Goal: Task Accomplishment & Management: Complete application form

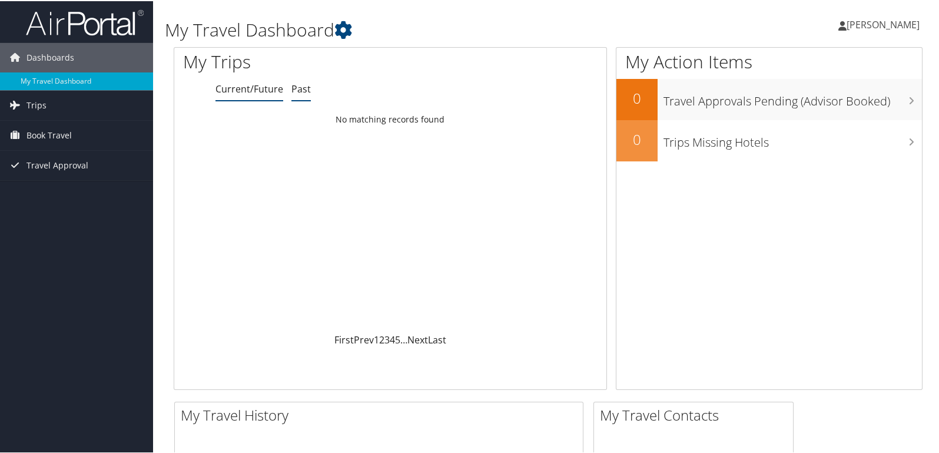
click at [296, 88] on link "Past" at bounding box center [301, 87] width 19 height 13
click at [44, 98] on span "Trips" at bounding box center [37, 104] width 20 height 29
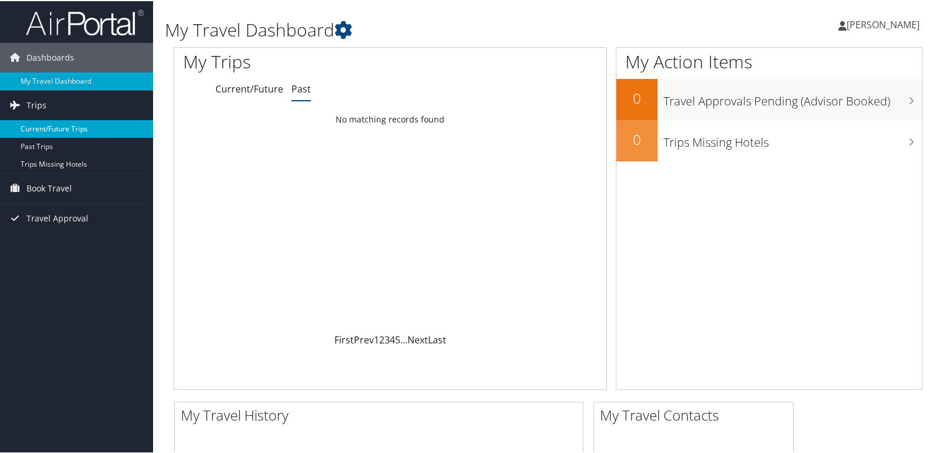
click at [50, 121] on link "Current/Future Trips" at bounding box center [76, 128] width 153 height 18
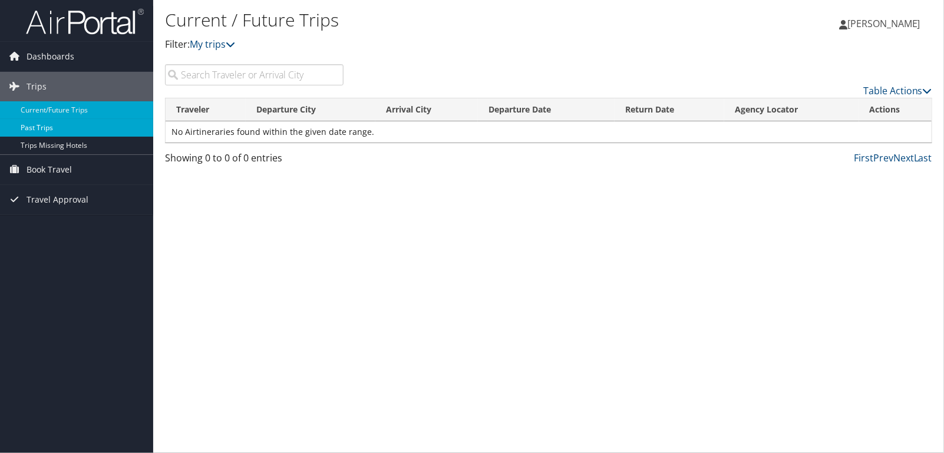
drag, startPoint x: 41, startPoint y: 128, endPoint x: 48, endPoint y: 153, distance: 25.6
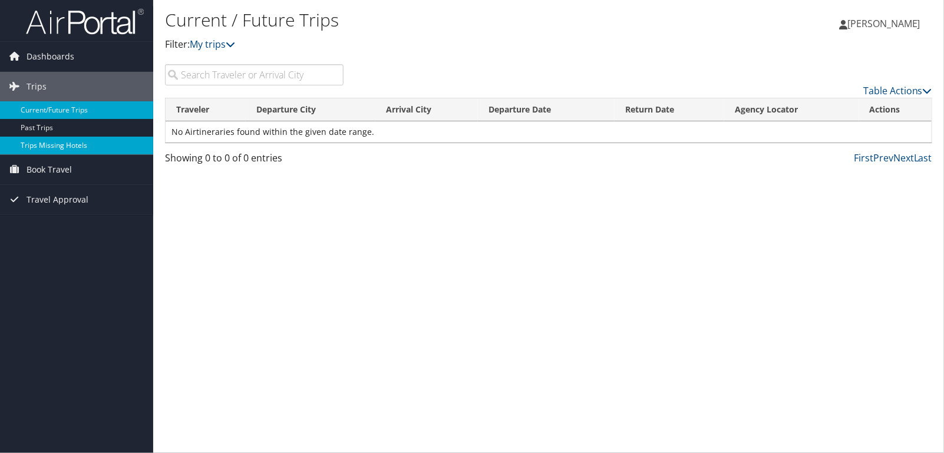
click at [41, 128] on link "Past Trips" at bounding box center [76, 128] width 153 height 18
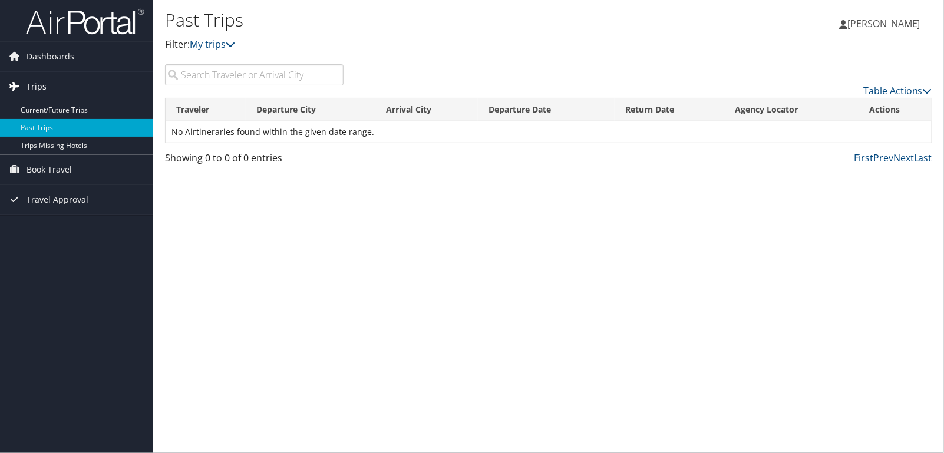
click at [35, 87] on span "Trips" at bounding box center [37, 86] width 20 height 29
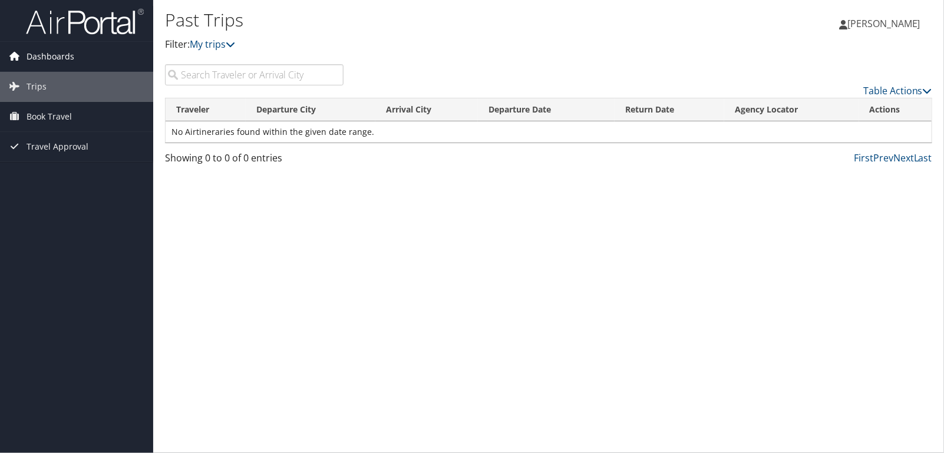
click at [53, 58] on span "Dashboards" at bounding box center [51, 56] width 48 height 29
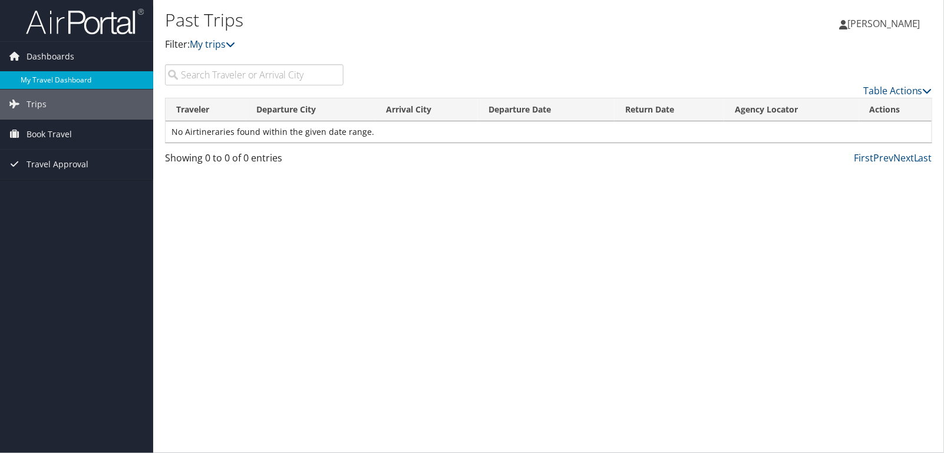
click at [46, 71] on link "My Travel Dashboard" at bounding box center [76, 80] width 153 height 18
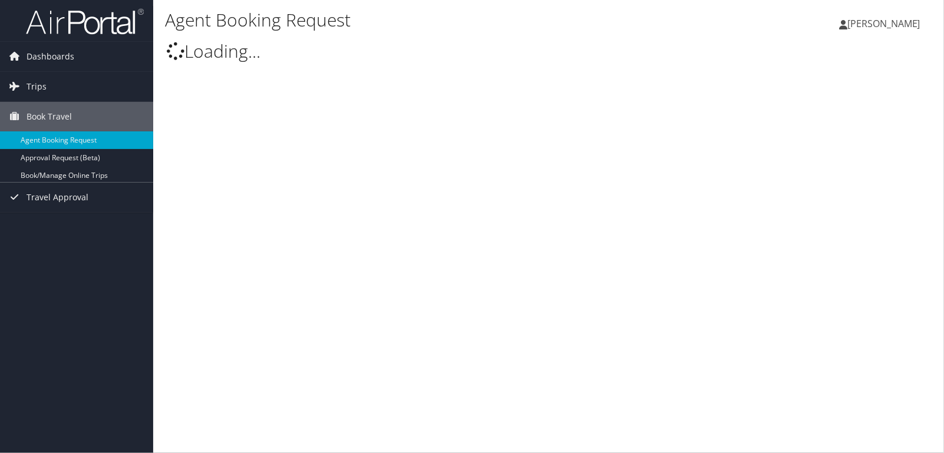
select select "[EMAIL_ADDRESS][DOMAIN_NAME]"
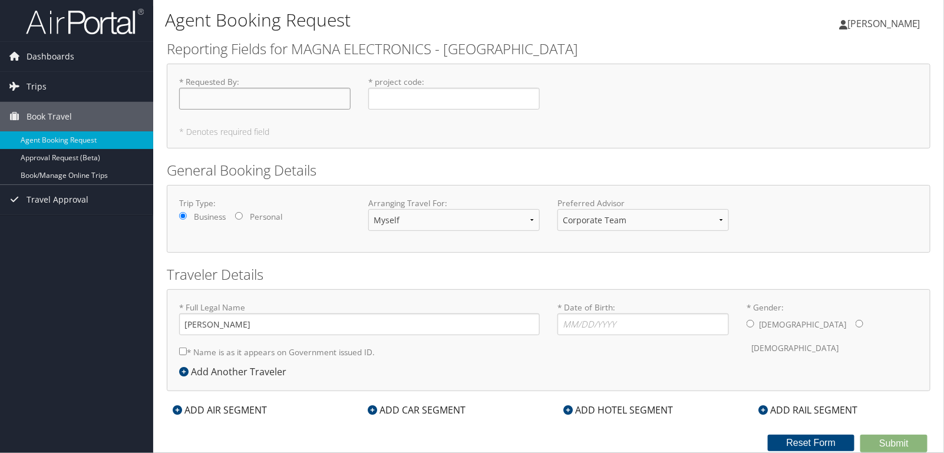
click at [210, 98] on input "* Requested By : Required" at bounding box center [264, 99] width 171 height 22
click at [246, 99] on input "* Requested By : Required" at bounding box center [264, 99] width 171 height 22
click at [488, 150] on form "Reporting Fields for MAGNA ELECTRONICS - [GEOGRAPHIC_DATA] * Requested By : Req…" at bounding box center [548, 245] width 763 height 413
click at [406, 98] on input "* project code : Required" at bounding box center [453, 99] width 171 height 22
click at [375, 95] on input "l2H2741" at bounding box center [453, 99] width 171 height 22
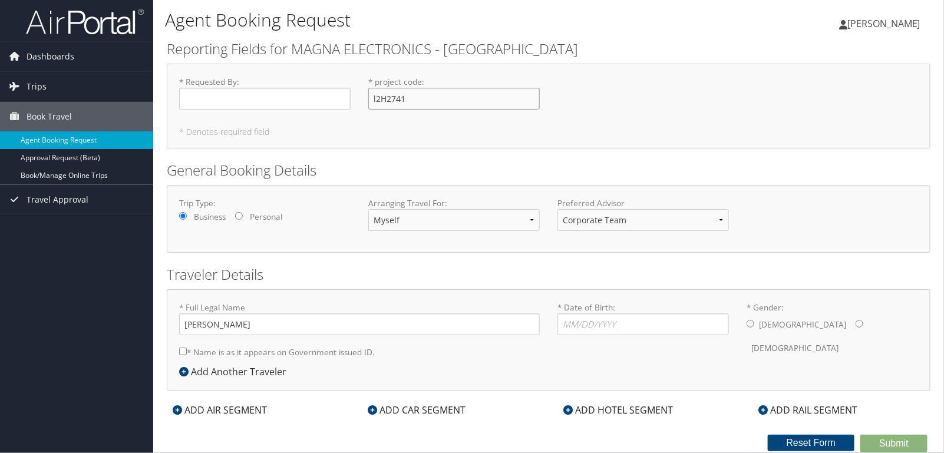
click at [436, 101] on input "l2H2741" at bounding box center [453, 99] width 171 height 22
click at [436, 94] on input "L2H2741 &" at bounding box center [453, 99] width 171 height 22
click at [420, 96] on input "L2H2741 &" at bounding box center [453, 99] width 171 height 22
type input "L2H2741 &"
